Goal: Register for event/course

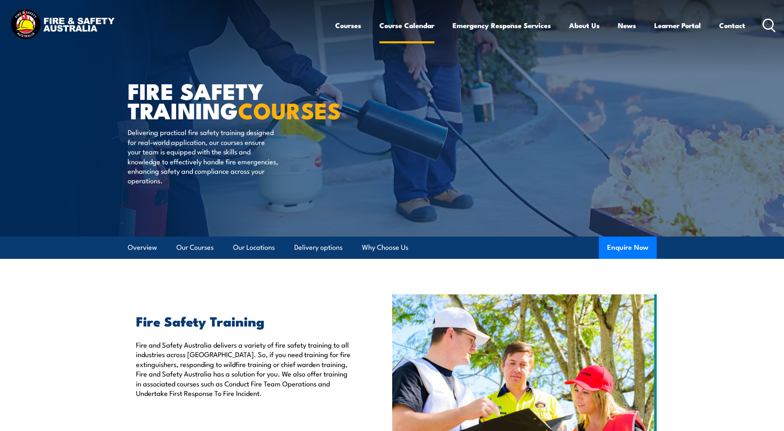
click at [383, 28] on link "Course Calendar" at bounding box center [406, 25] width 55 height 22
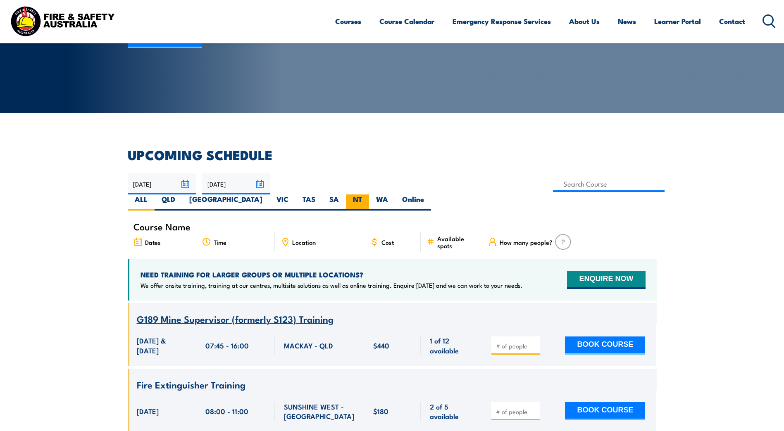
click at [369, 195] on label "NT" at bounding box center [357, 203] width 23 height 16
click at [367, 195] on input "NT" at bounding box center [364, 197] width 5 height 5
radio input "true"
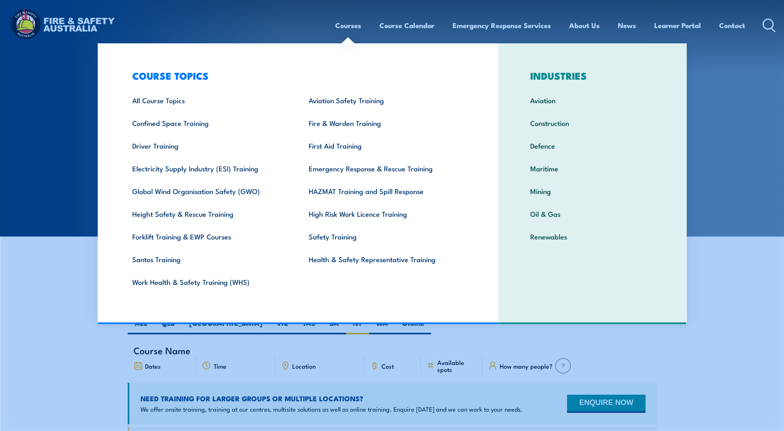
click at [340, 24] on link "Courses" at bounding box center [348, 25] width 26 height 22
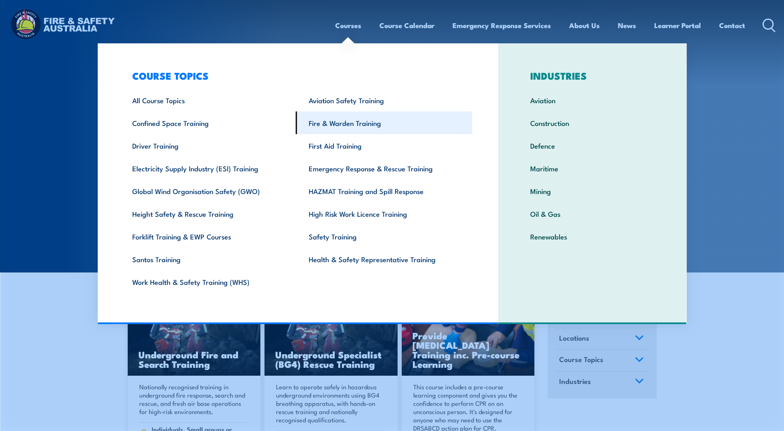
click at [336, 127] on link "Fire & Warden Training" at bounding box center [384, 123] width 176 height 23
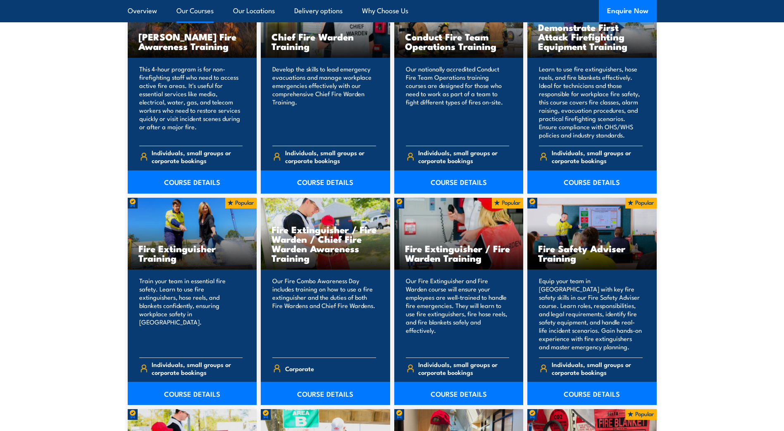
scroll to position [744, 0]
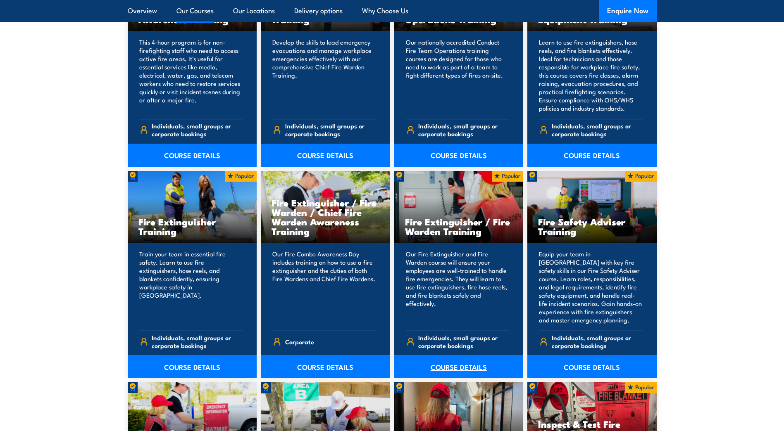
click at [451, 368] on link "COURSE DETAILS" at bounding box center [458, 366] width 129 height 23
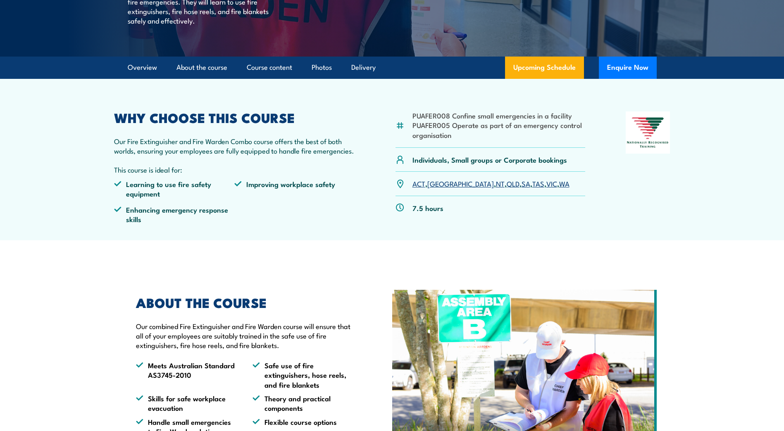
scroll to position [124, 0]
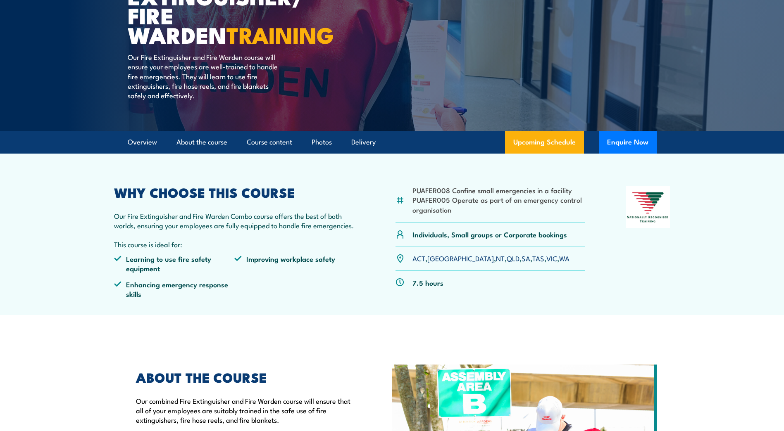
click at [496, 262] on link "NT" at bounding box center [500, 258] width 9 height 10
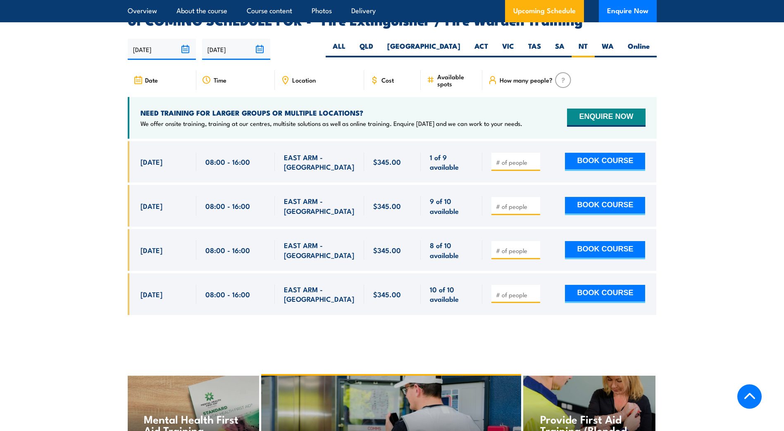
scroll to position [1357, 0]
